Goal: Navigation & Orientation: Find specific page/section

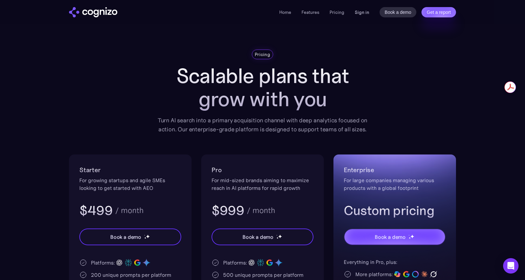
click at [361, 11] on link "Sign in" at bounding box center [362, 12] width 15 height 8
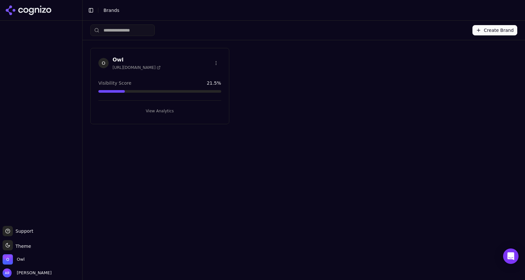
click at [121, 58] on h3 "Owl" at bounding box center [136, 60] width 48 height 8
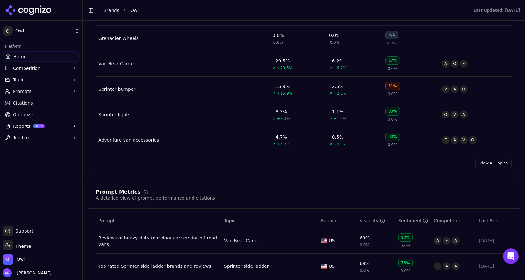
scroll to position [290, 0]
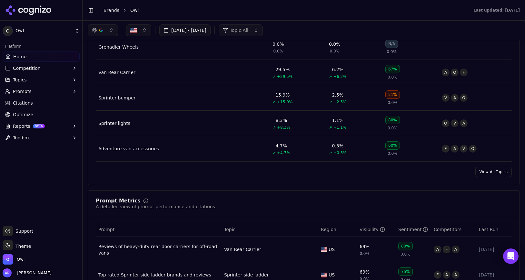
click at [502, 172] on link "View All Topics" at bounding box center [493, 172] width 36 height 10
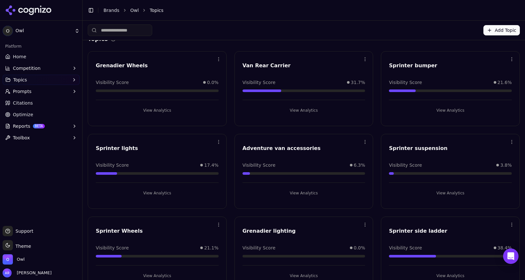
scroll to position [6, 0]
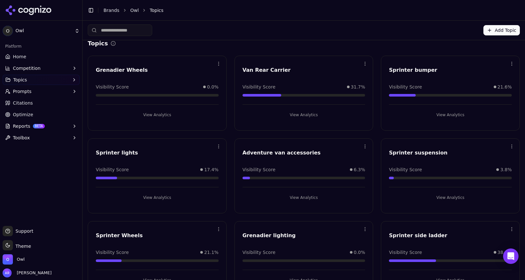
click at [13, 60] on link "Home" at bounding box center [41, 57] width 77 height 10
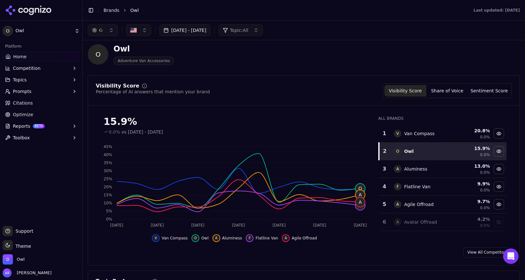
scroll to position [4, 0]
